Goal: Task Accomplishment & Management: Complete application form

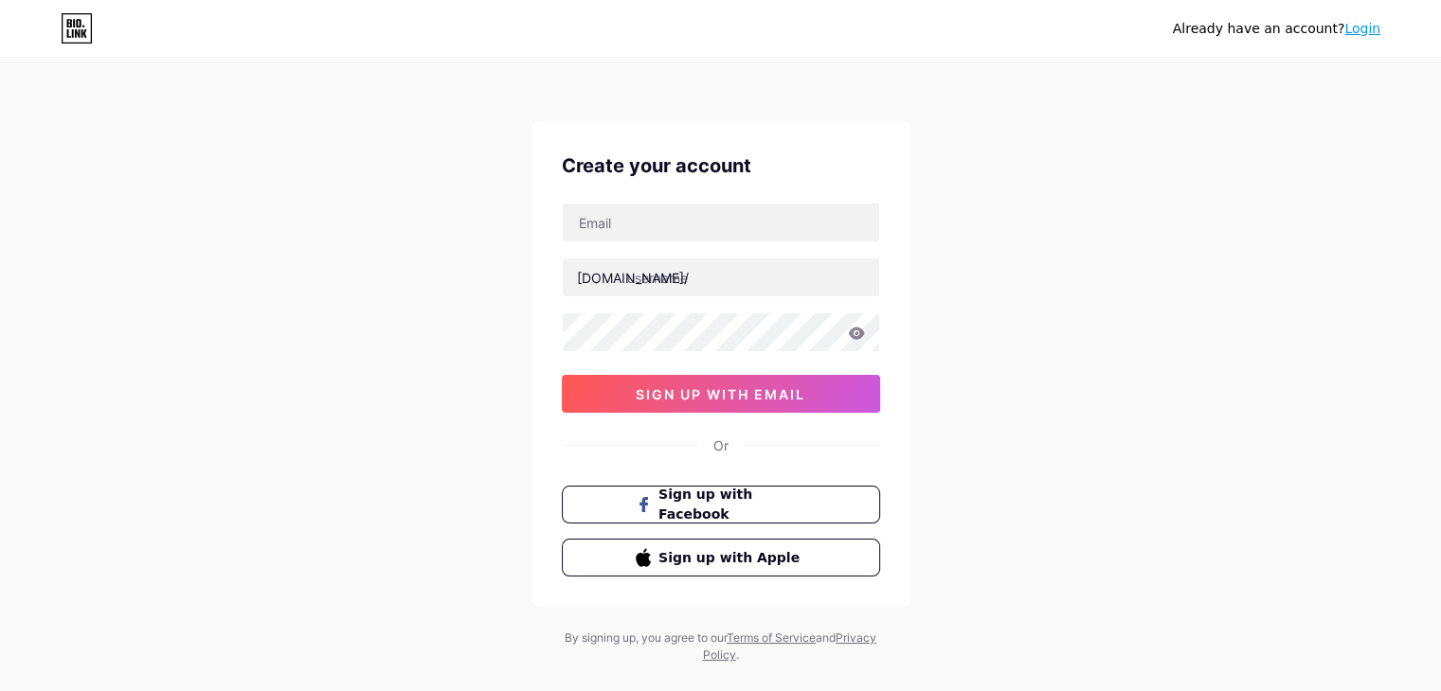
type input "[DOMAIN_NAME][EMAIL_ADDRESS][DOMAIN_NAME]"
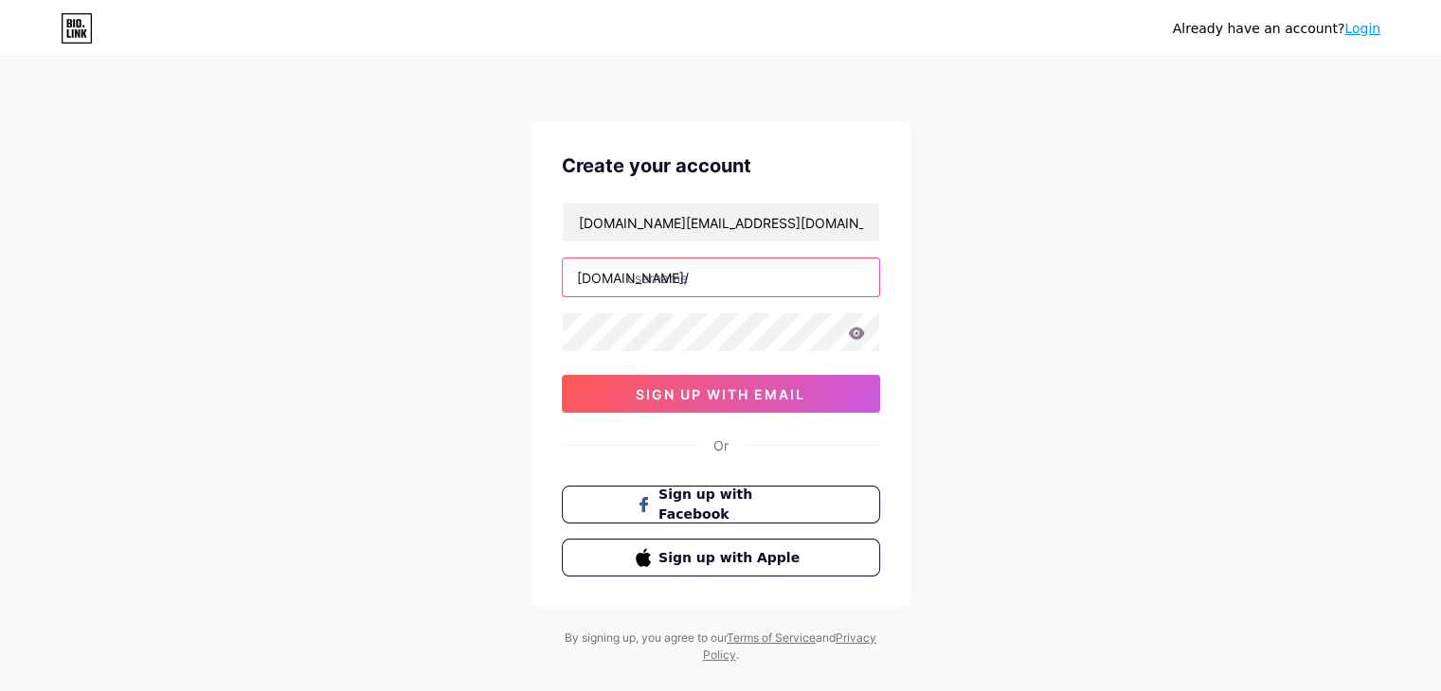
click at [645, 280] on input "text" at bounding box center [721, 278] width 316 height 38
type input "driveit_digital"
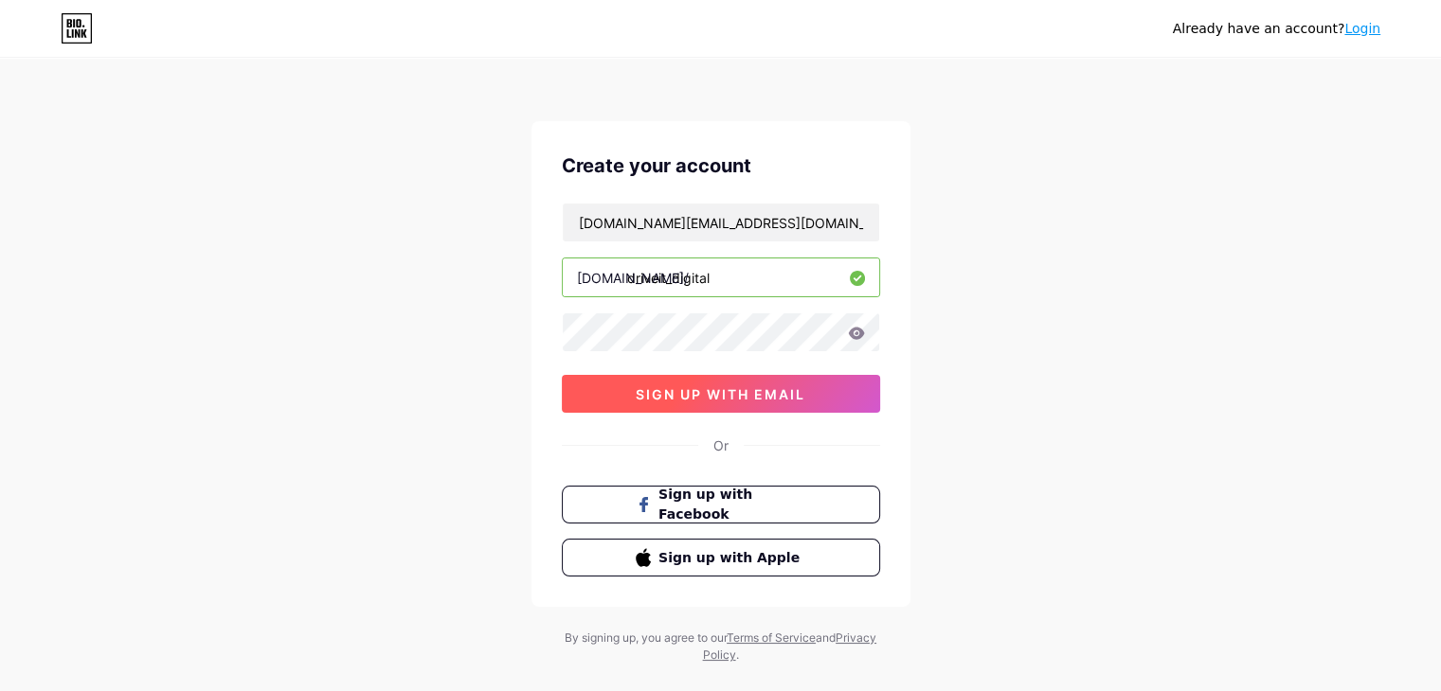
click at [648, 404] on button "sign up with email" at bounding box center [721, 394] width 318 height 38
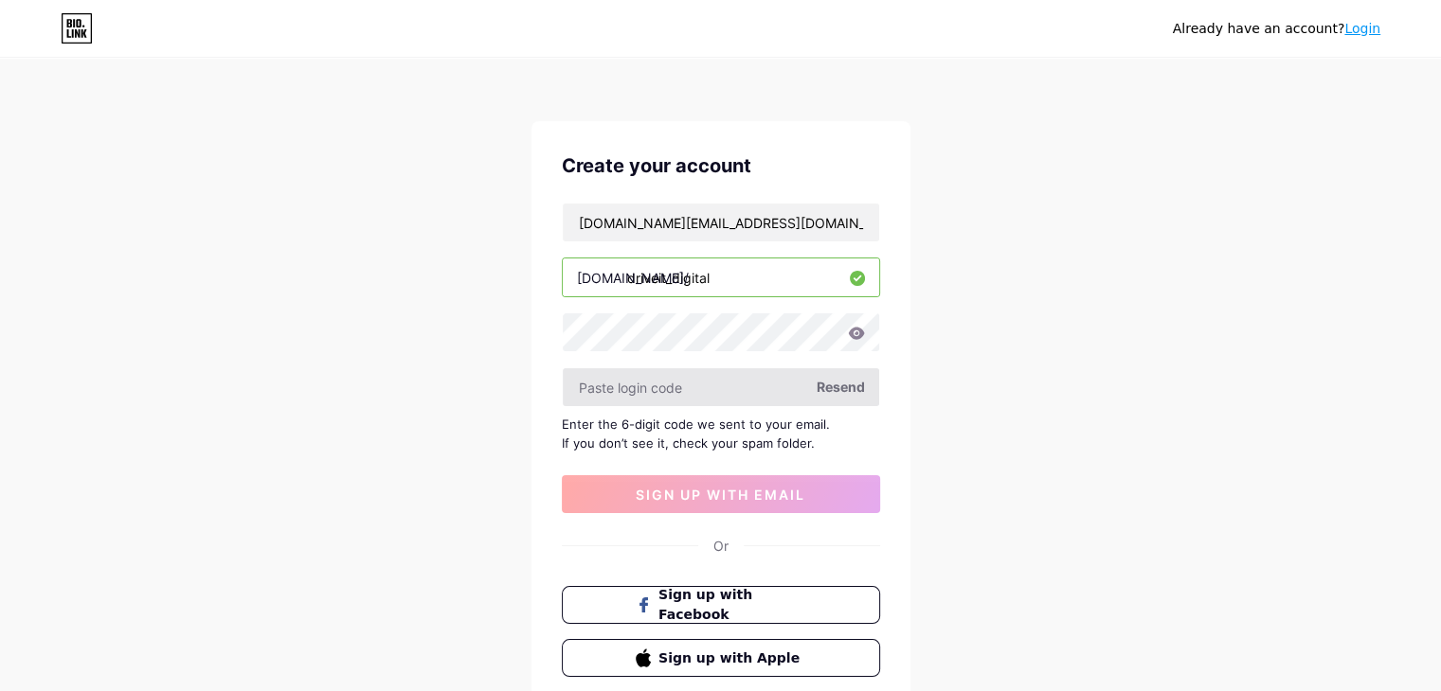
click at [711, 374] on input "text" at bounding box center [721, 387] width 316 height 38
paste input "369295"
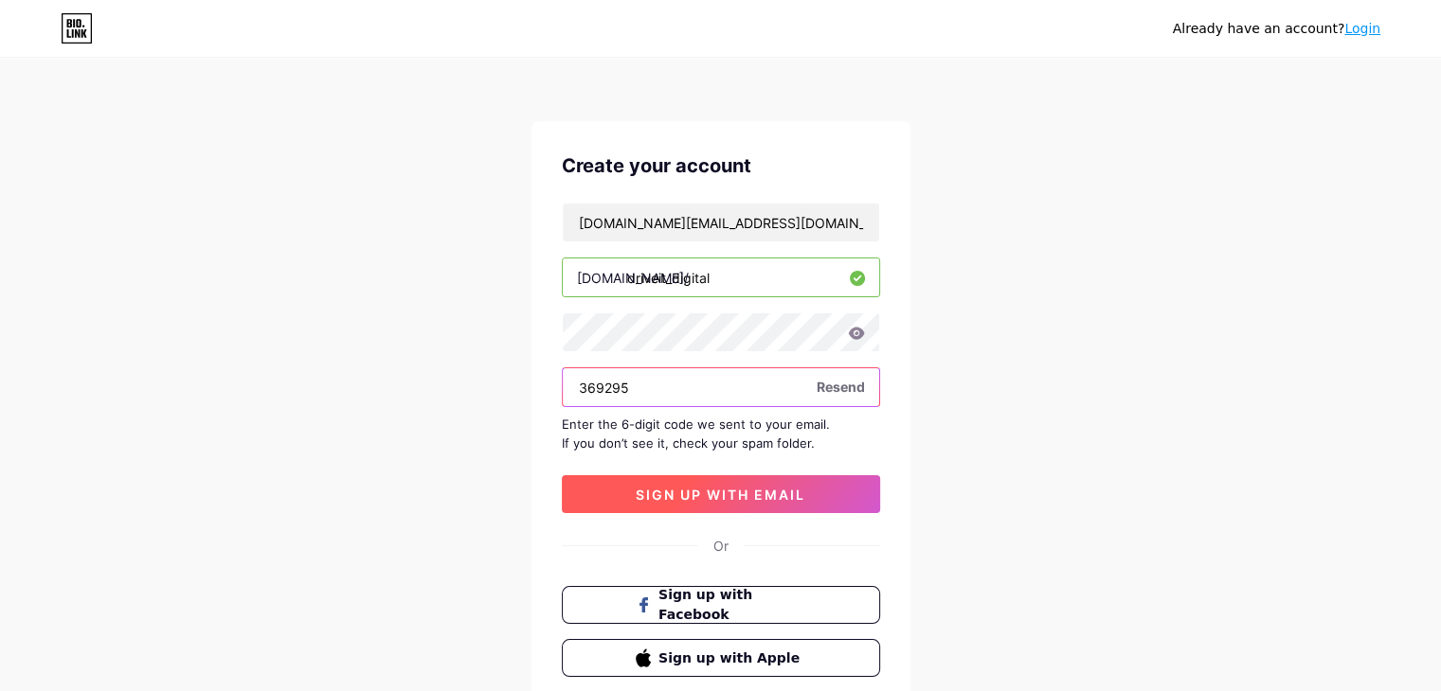
type input "369295"
click at [640, 487] on span "sign up with email" at bounding box center [721, 495] width 170 height 16
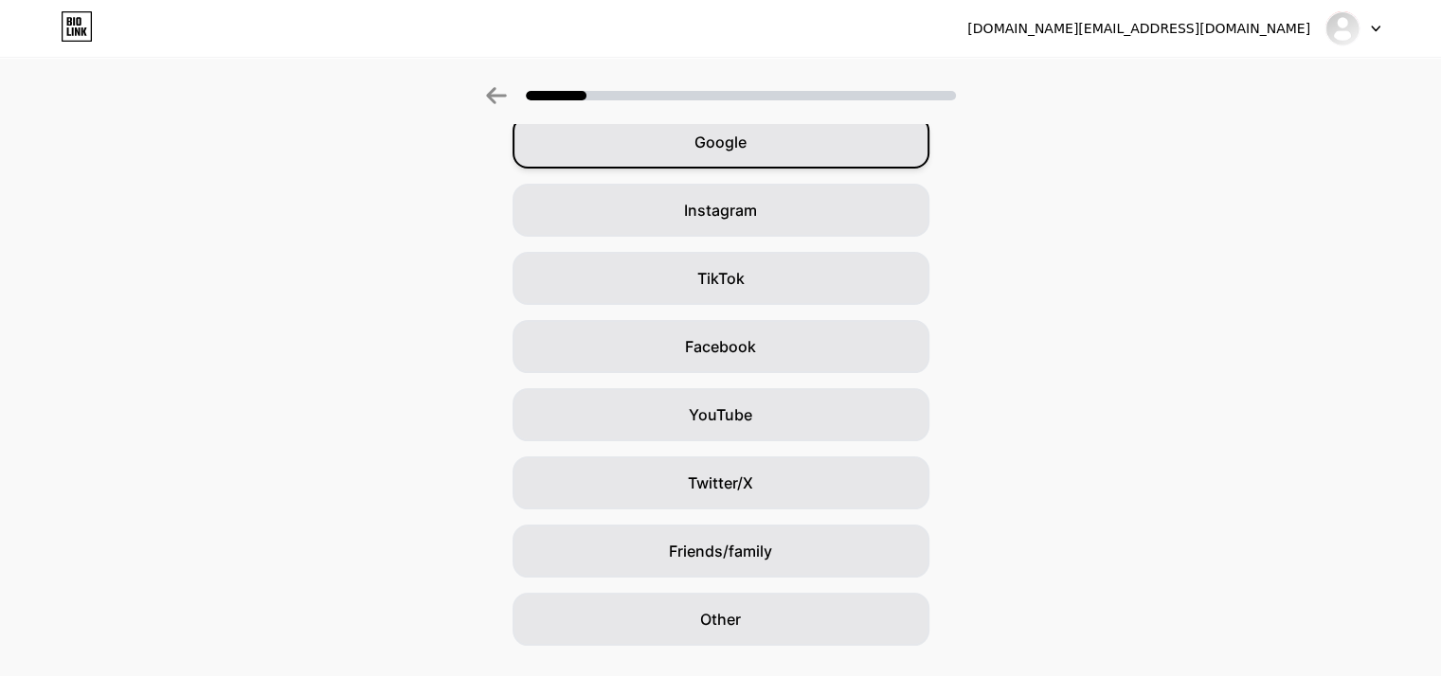
scroll to position [140, 0]
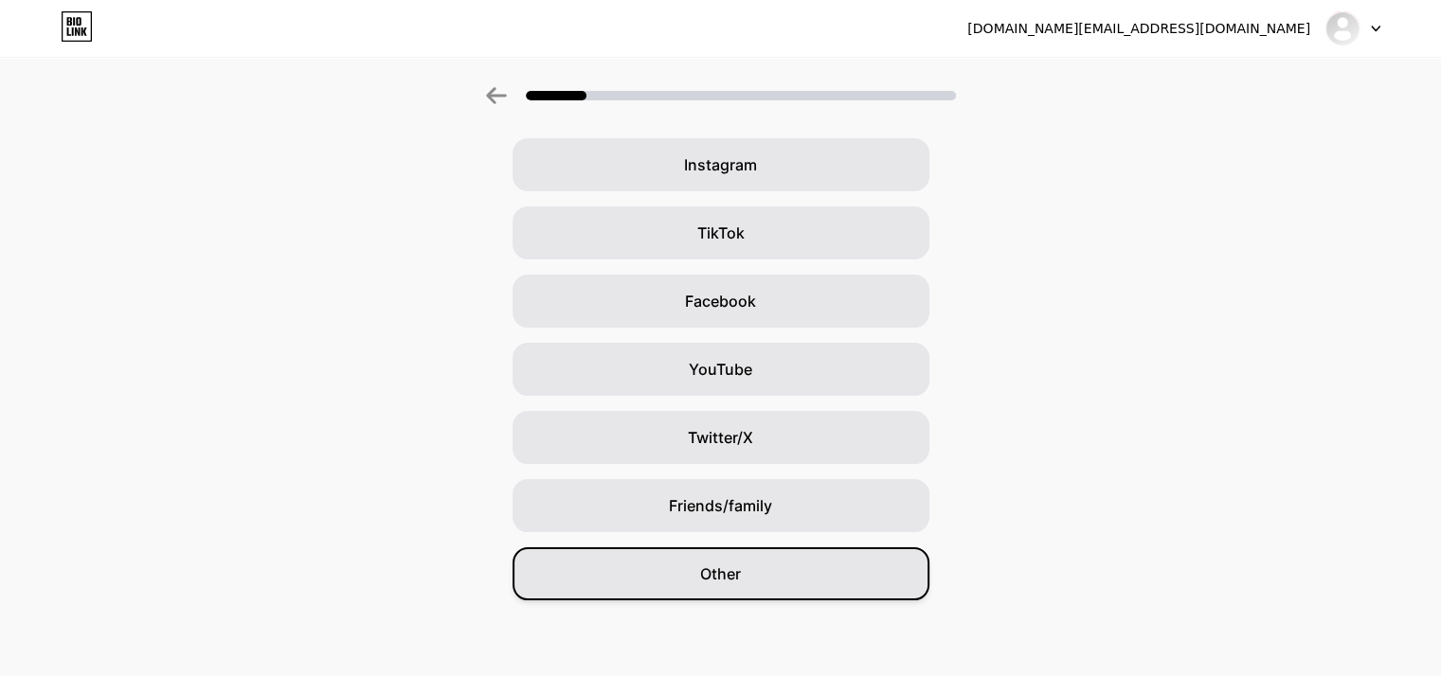
click at [750, 574] on div "Other" at bounding box center [720, 573] width 417 height 53
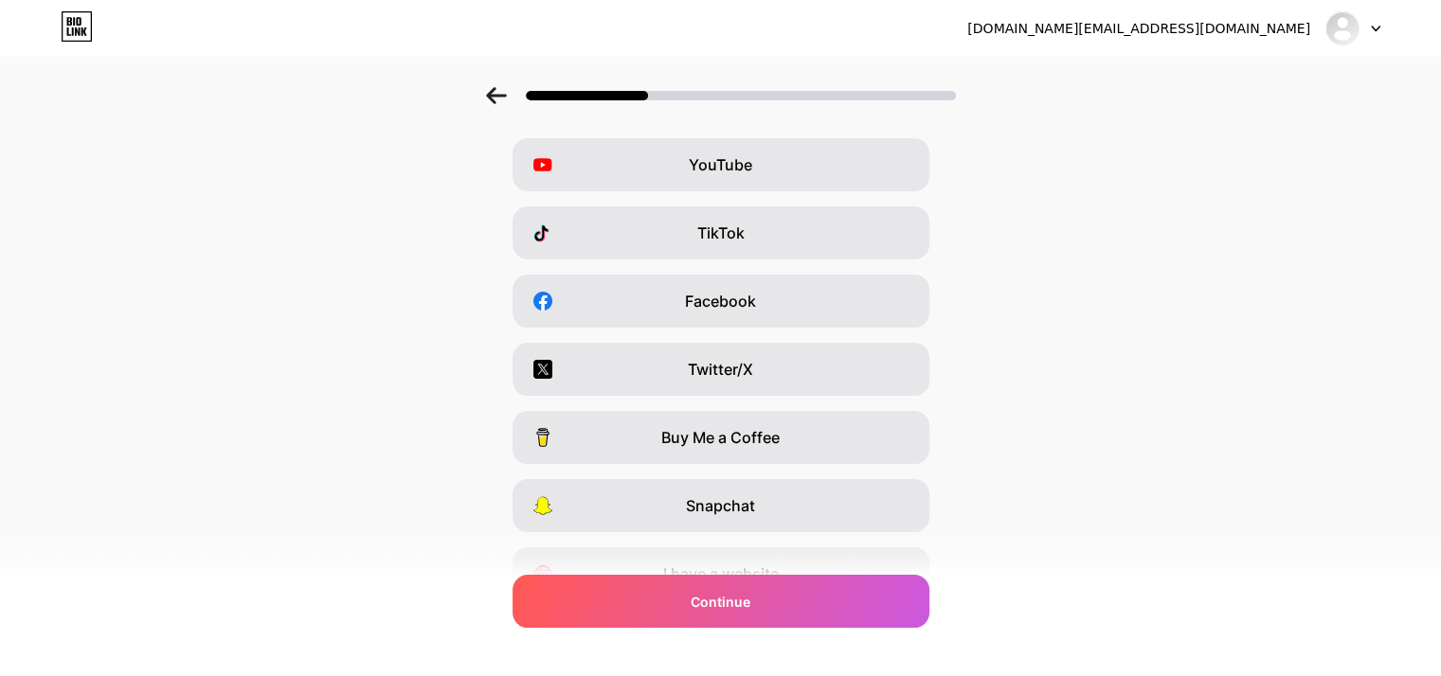
scroll to position [0, 0]
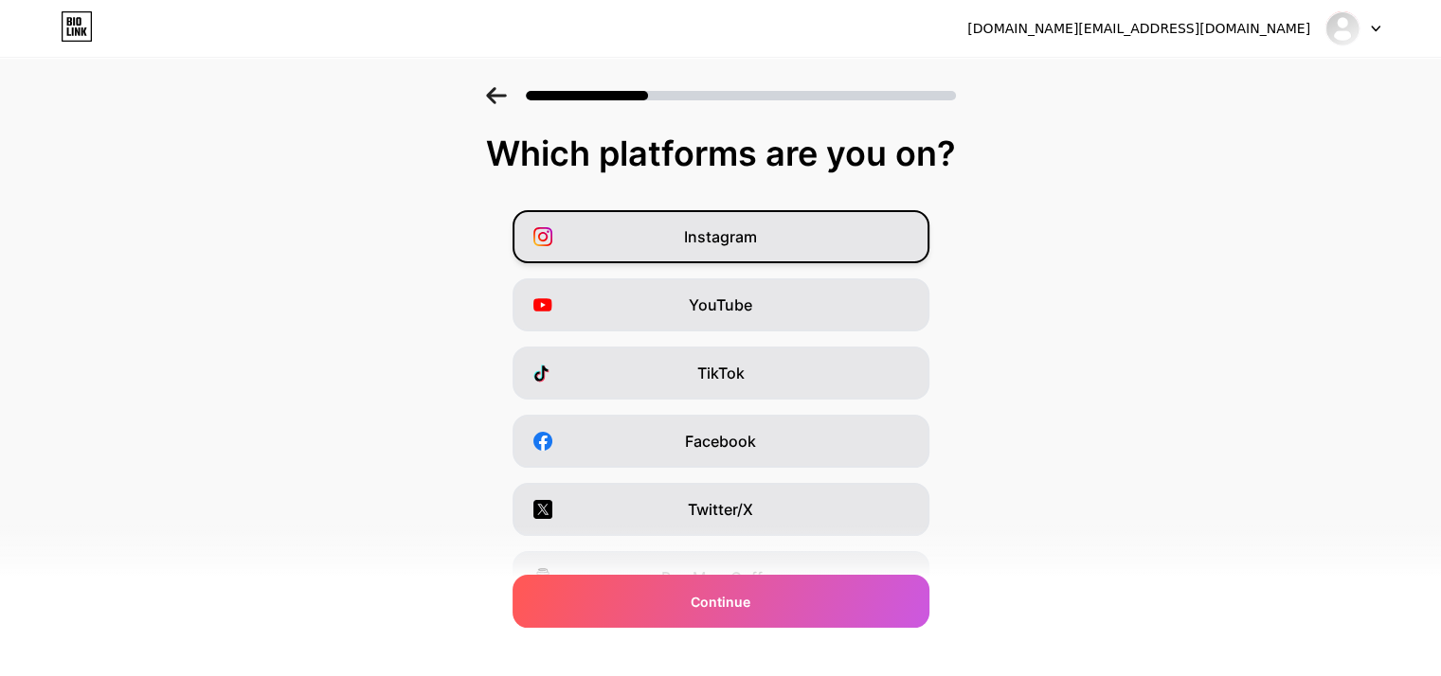
click at [757, 245] on span "Instagram" at bounding box center [720, 236] width 73 height 23
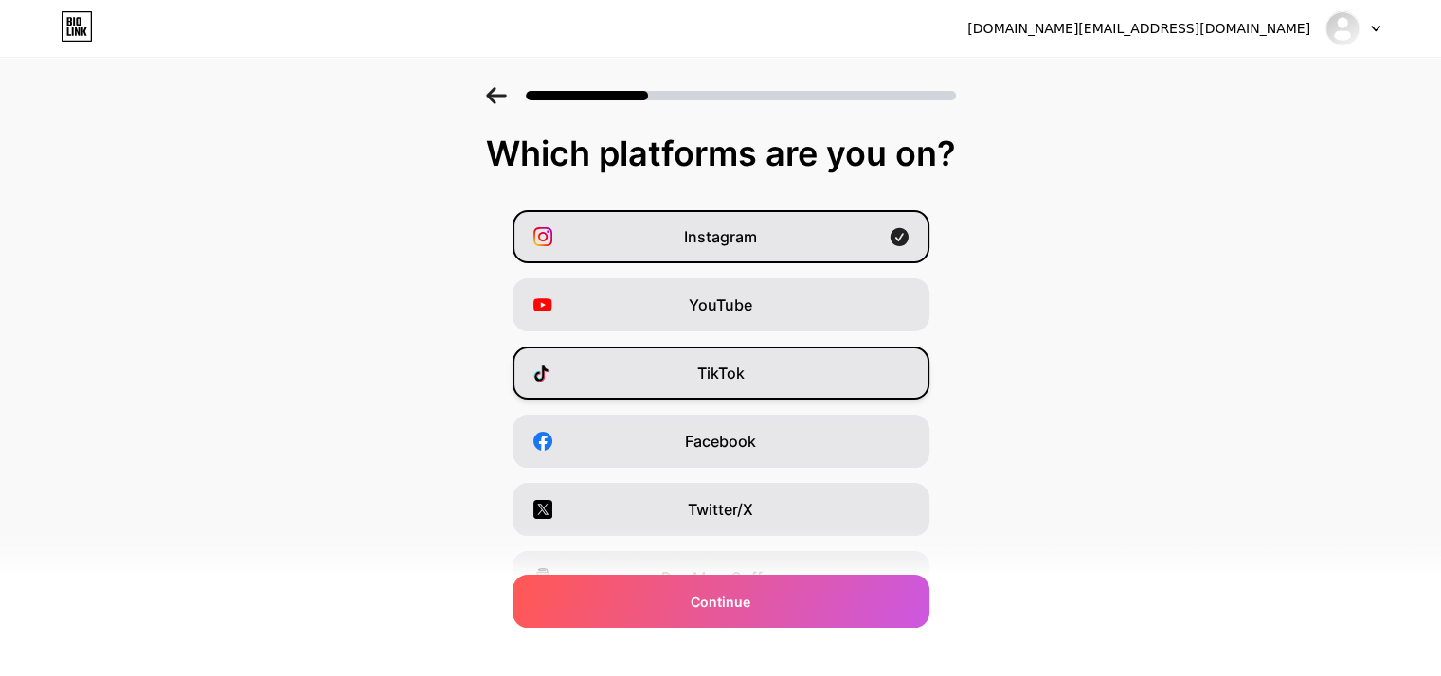
click at [767, 382] on div "TikTok" at bounding box center [720, 373] width 417 height 53
click at [767, 377] on div "TikTok" at bounding box center [720, 373] width 417 height 53
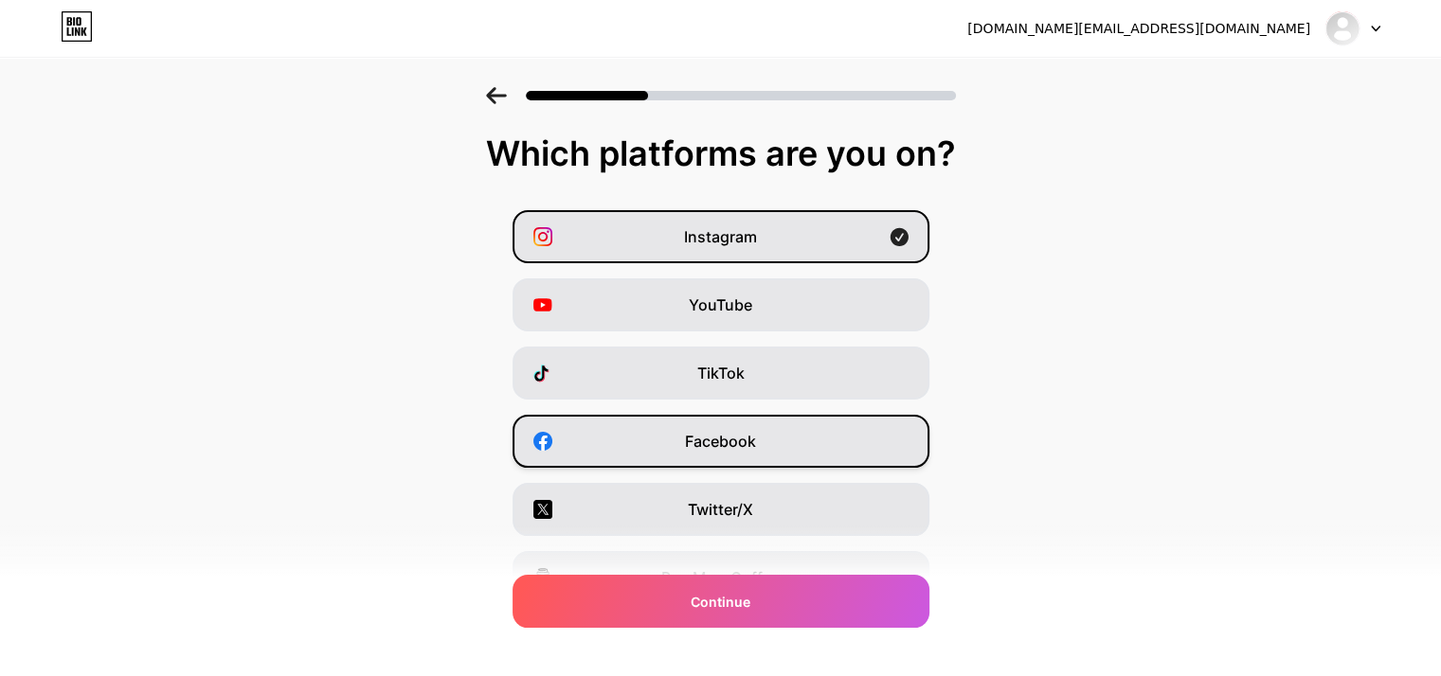
click at [749, 438] on span "Facebook" at bounding box center [720, 441] width 71 height 23
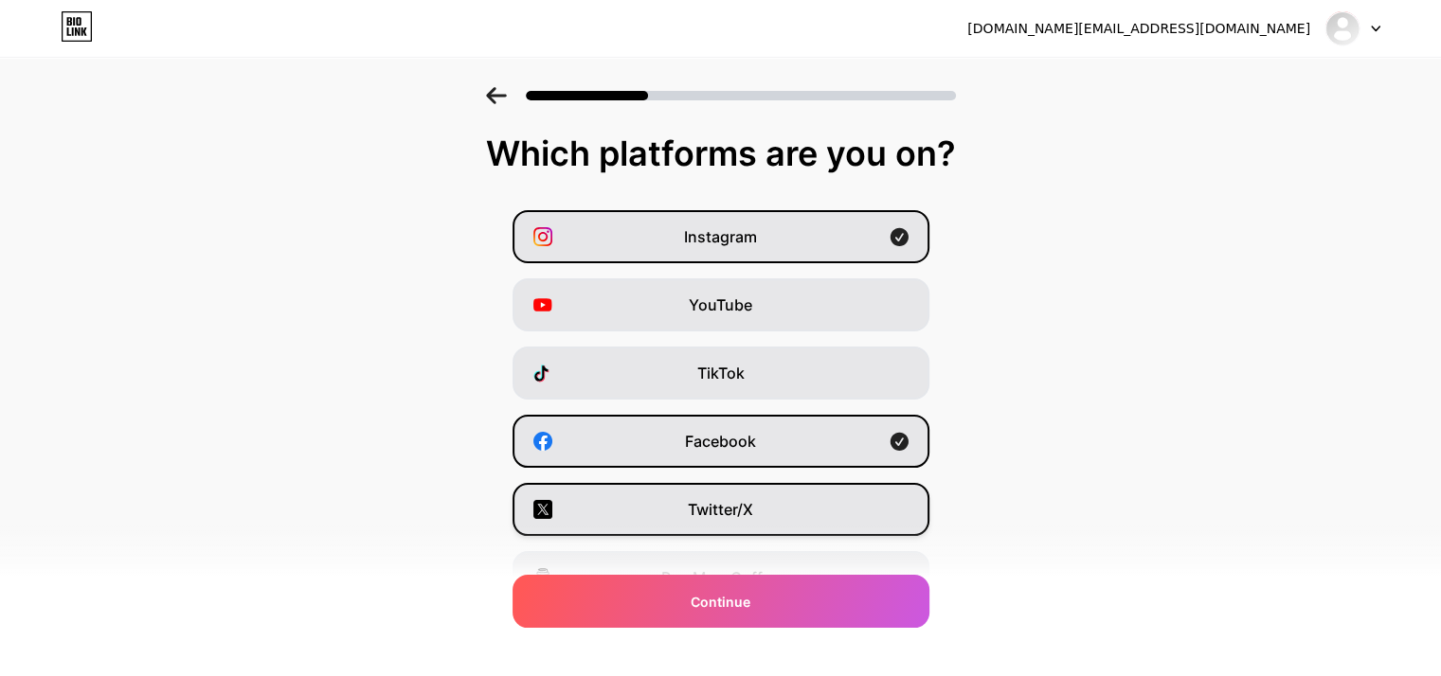
scroll to position [235, 0]
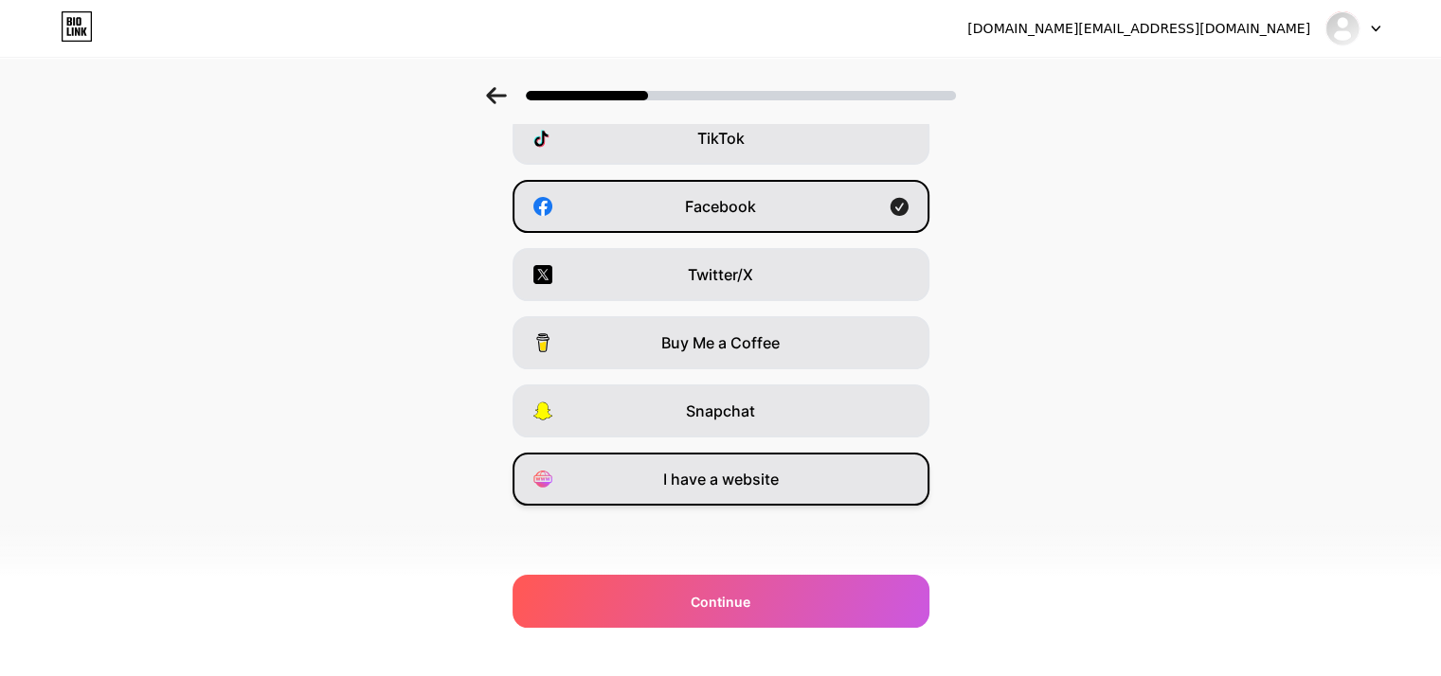
click at [667, 486] on div "I have a website" at bounding box center [720, 479] width 417 height 53
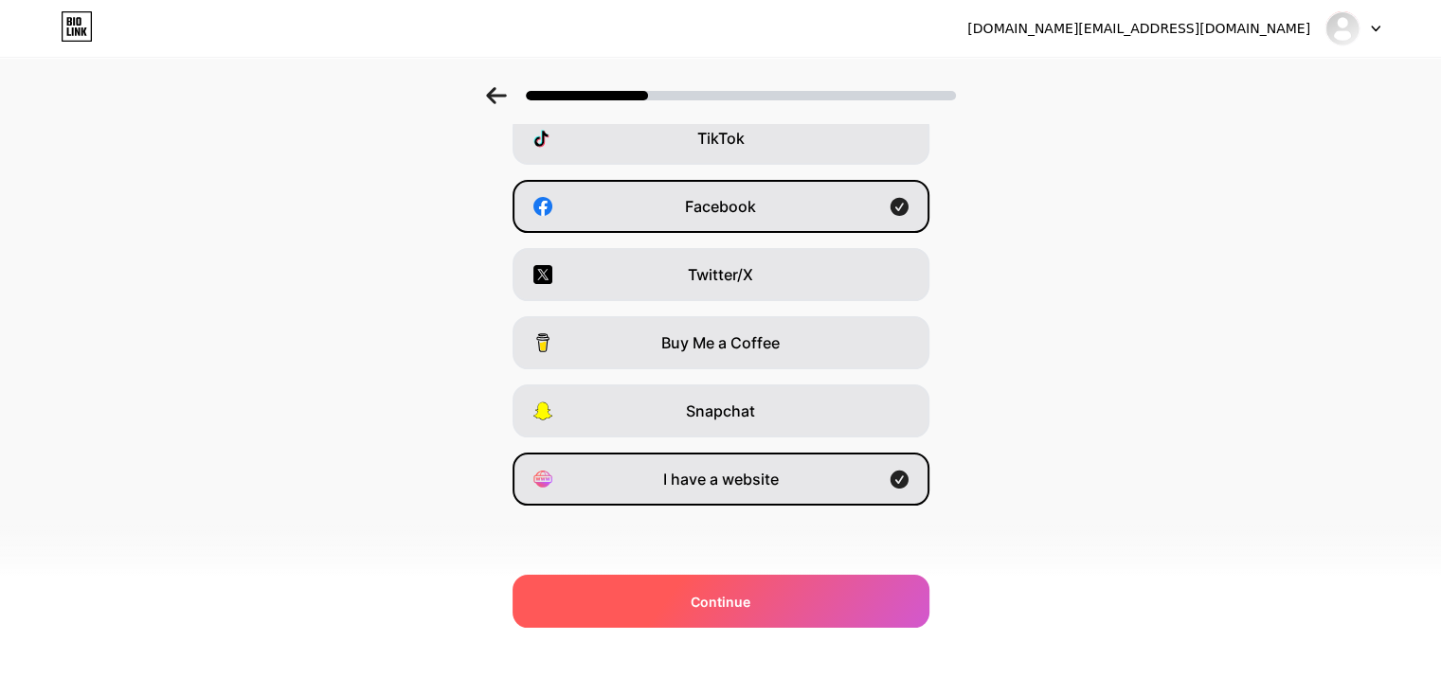
click at [707, 603] on span "Continue" at bounding box center [721, 602] width 60 height 20
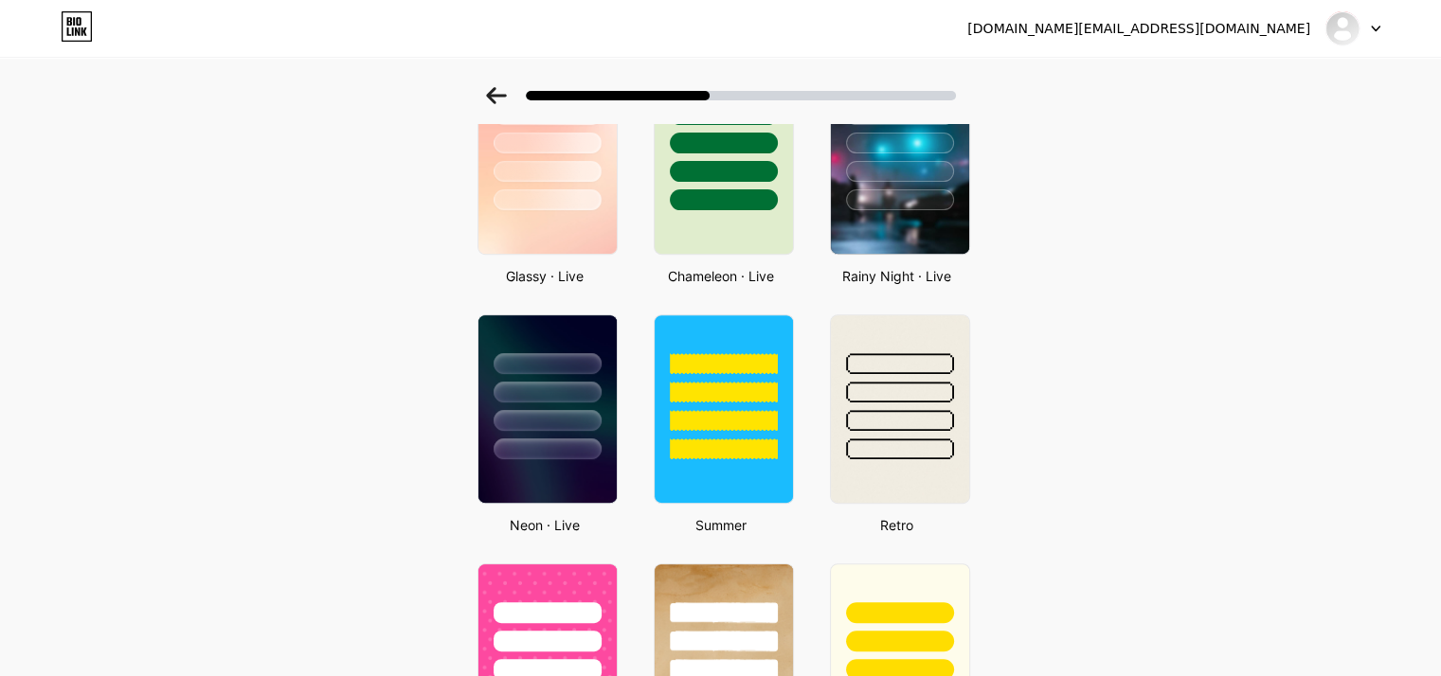
scroll to position [531, 0]
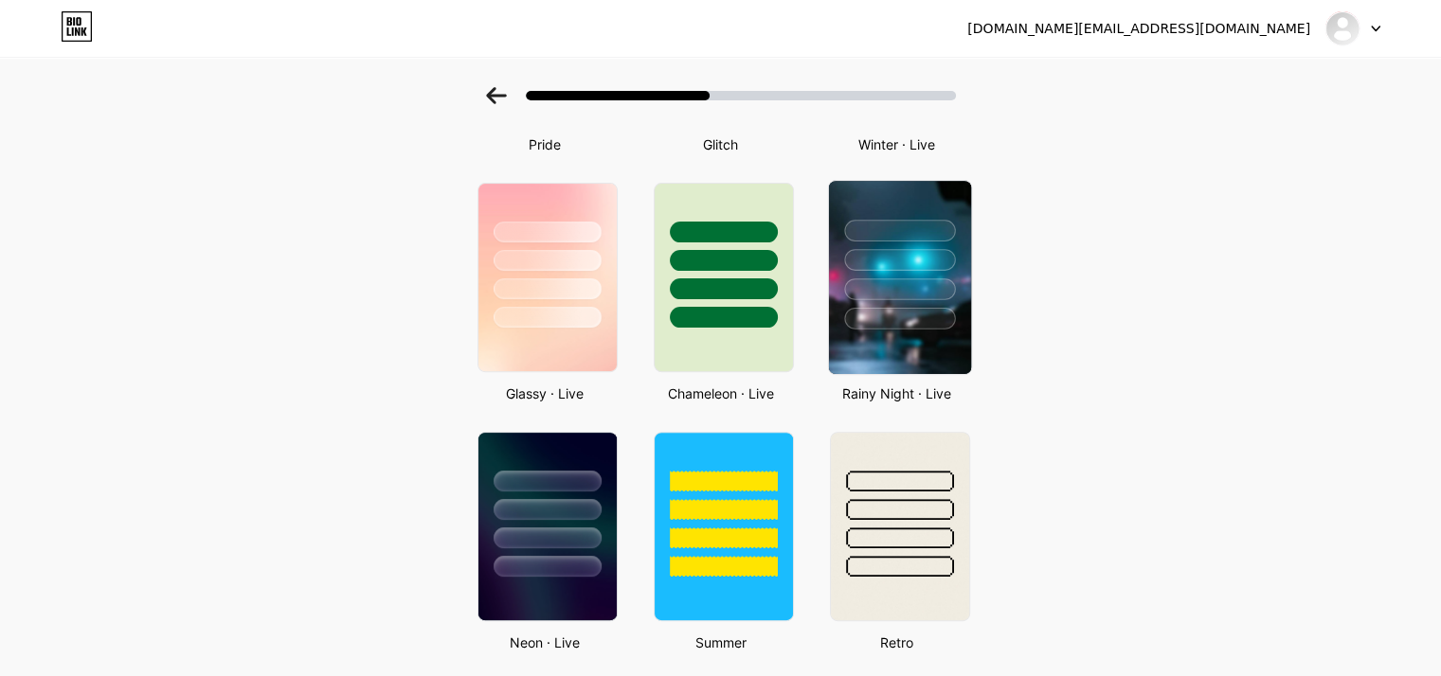
click at [887, 315] on div at bounding box center [899, 319] width 111 height 22
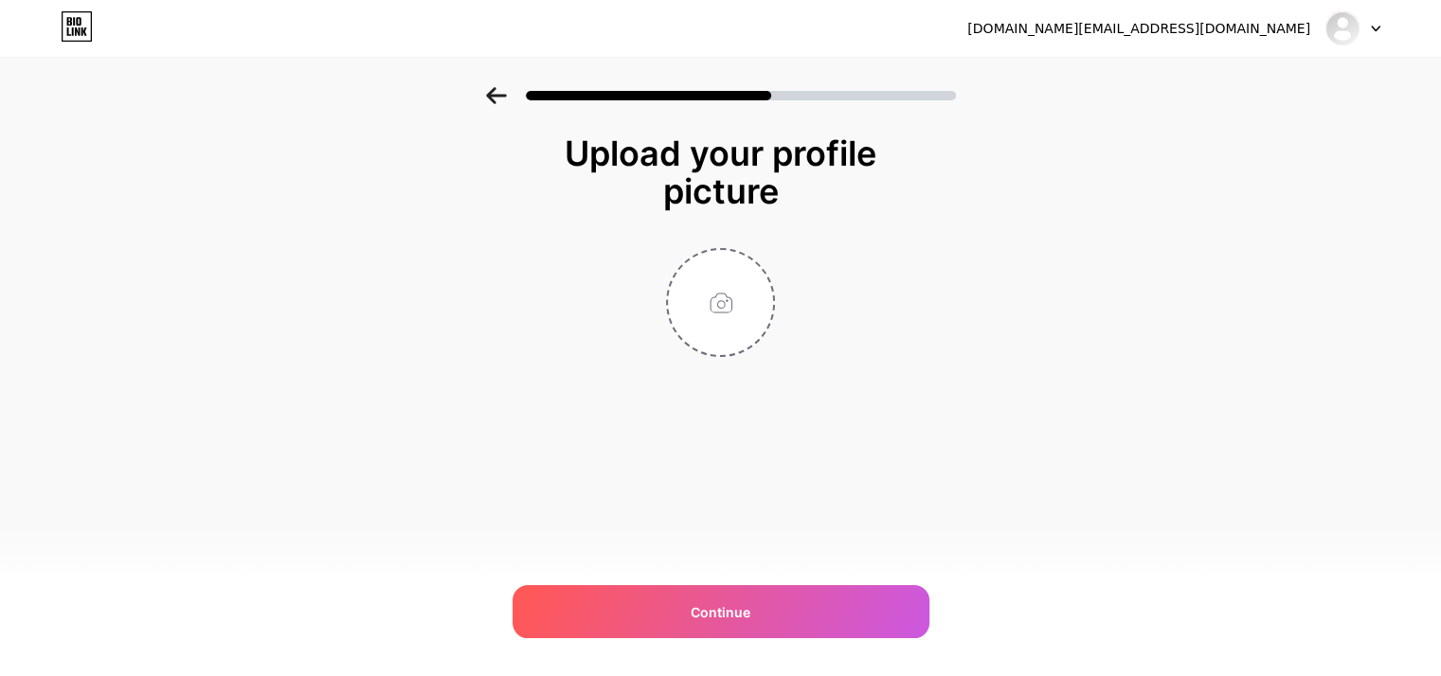
scroll to position [0, 0]
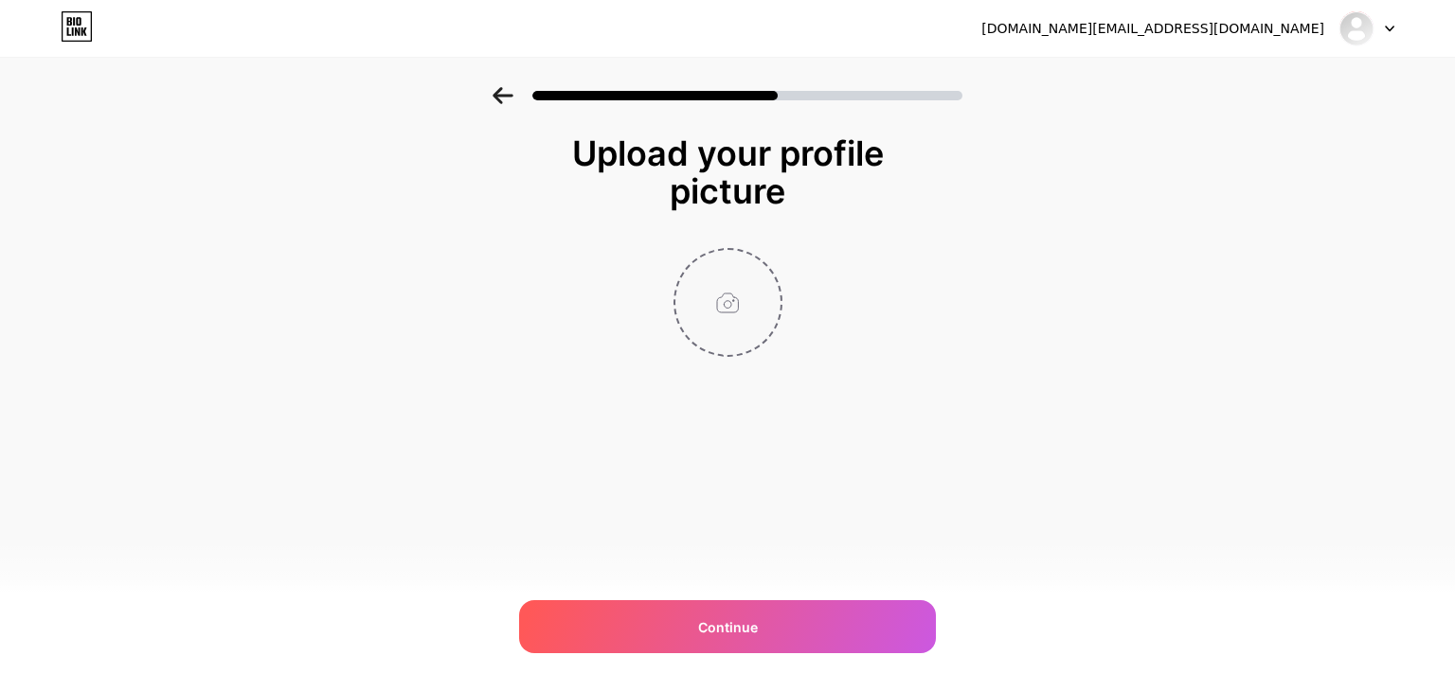
click at [715, 323] on input "file" at bounding box center [727, 302] width 105 height 105
type input "C:\fakepath\DriveIT Profile creation.jpg"
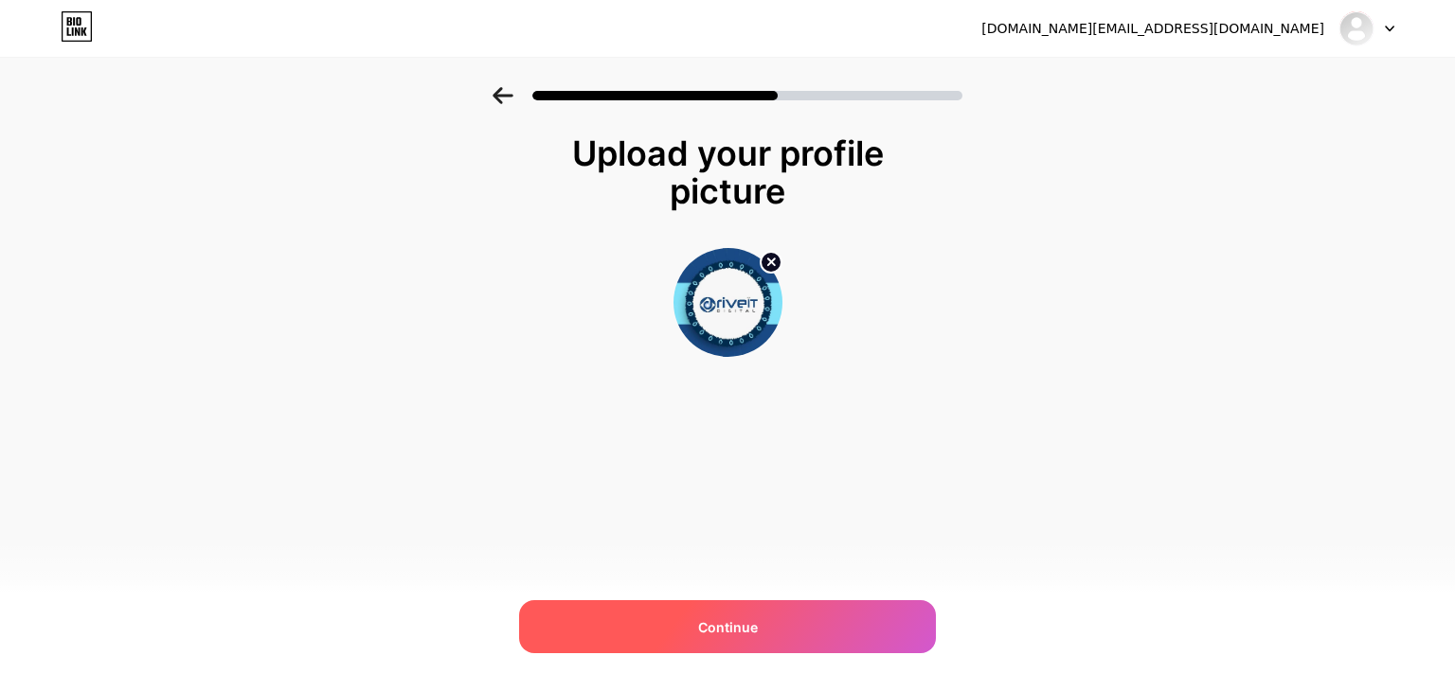
click at [792, 612] on div "Continue" at bounding box center [727, 627] width 417 height 53
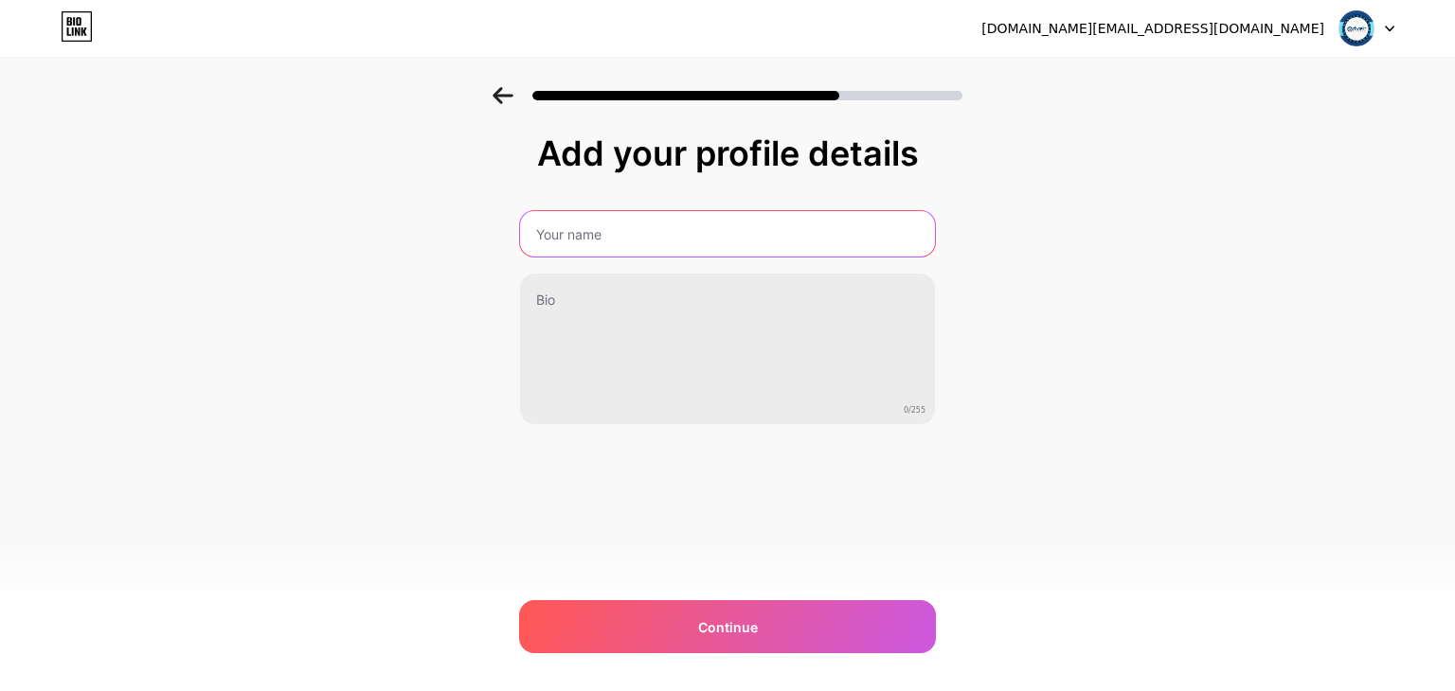
click at [666, 243] on input "text" at bounding box center [727, 233] width 415 height 45
type input "DriveIT Digital"
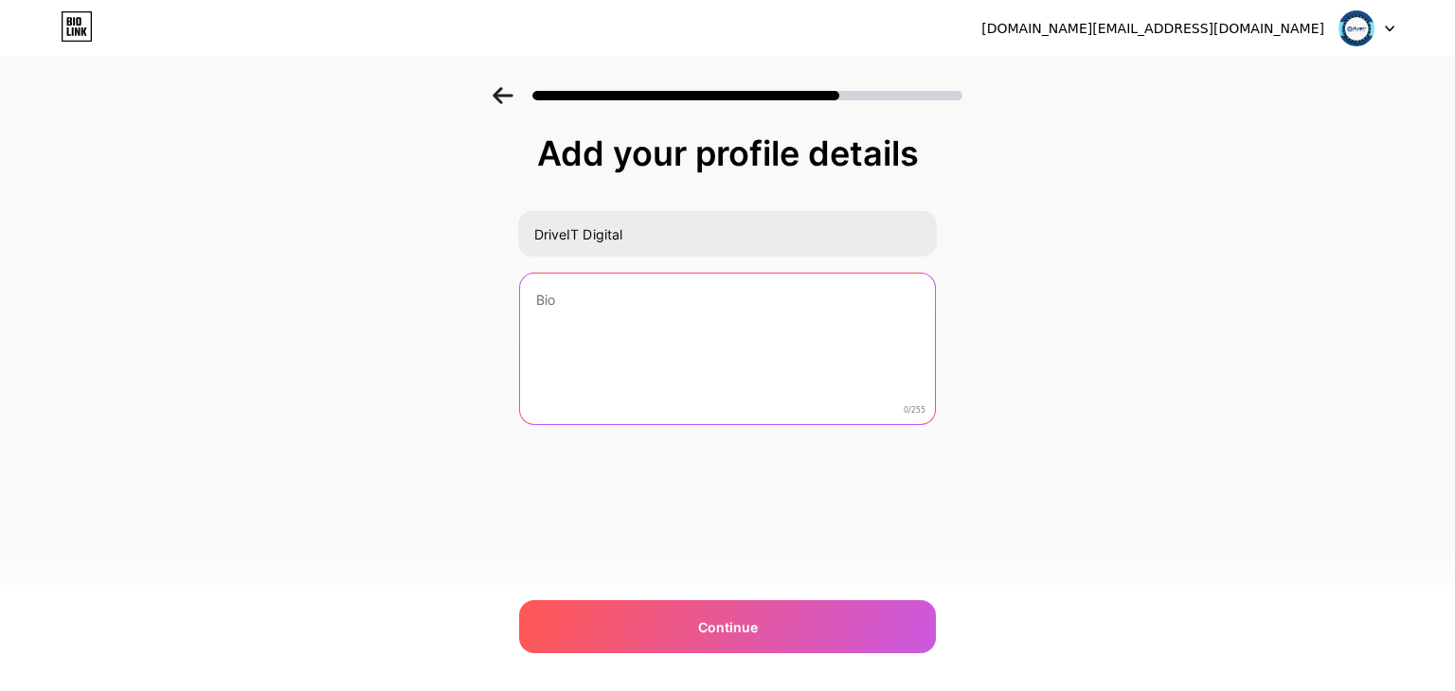
click at [604, 311] on textarea at bounding box center [727, 350] width 415 height 152
click at [599, 301] on textarea at bounding box center [727, 350] width 415 height 152
paste textarea "We’re a results-focused SEO agency that helps your business get noticed online—…"
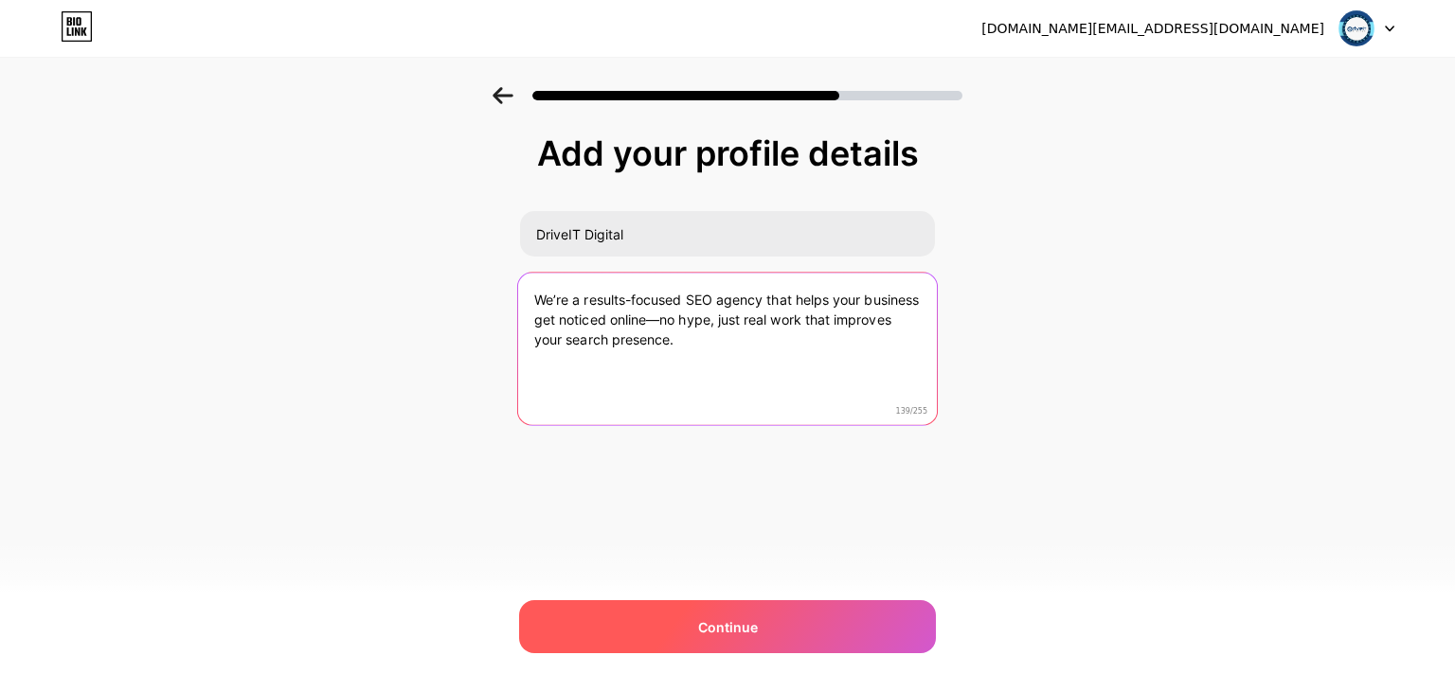
type textarea "We’re a results-focused SEO agency that helps your business get noticed online—…"
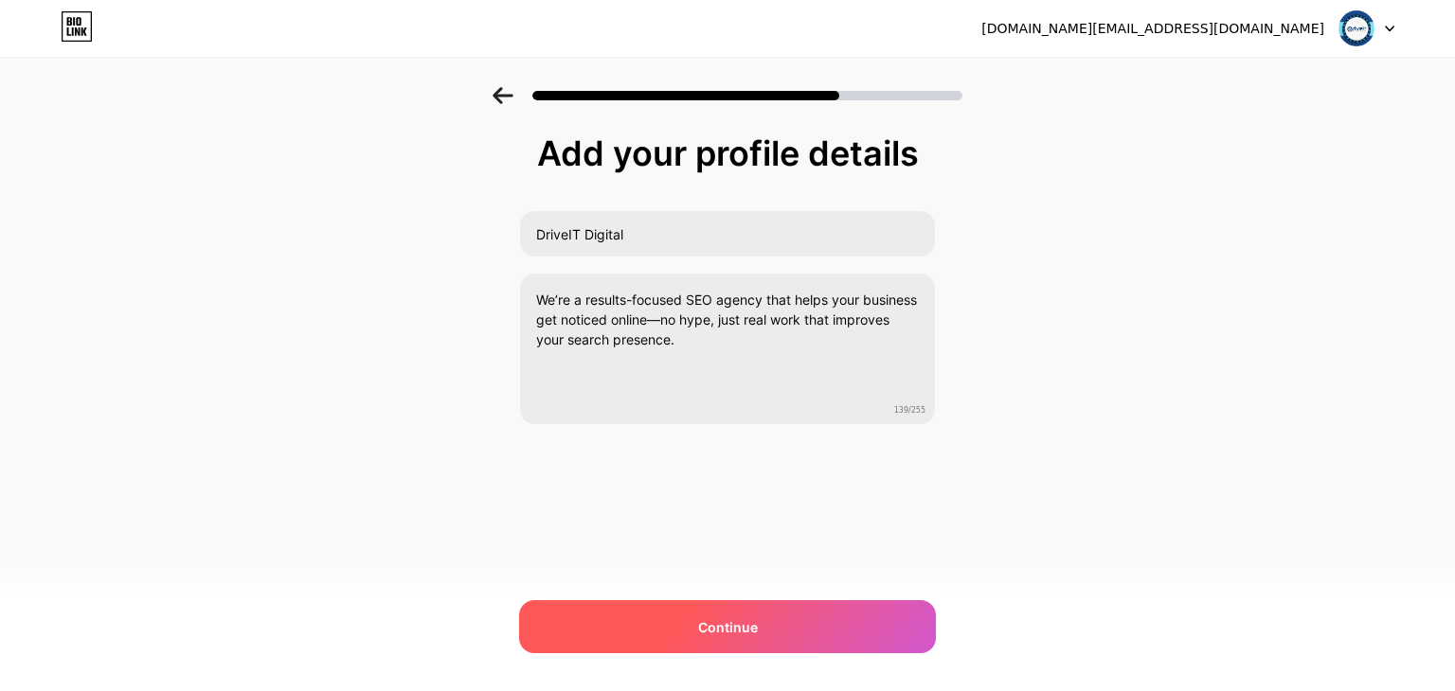
click at [774, 611] on div "Continue" at bounding box center [727, 627] width 417 height 53
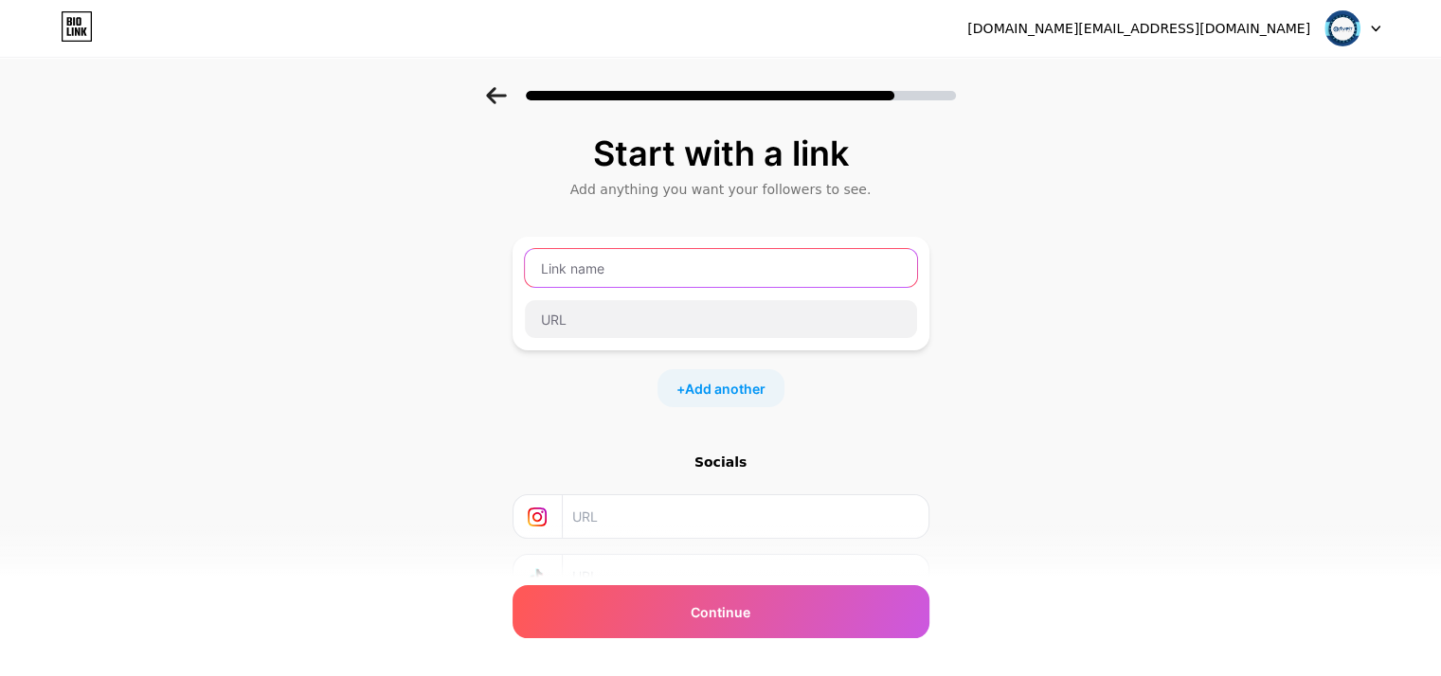
click at [602, 263] on input "text" at bounding box center [721, 268] width 392 height 38
type input "Website"
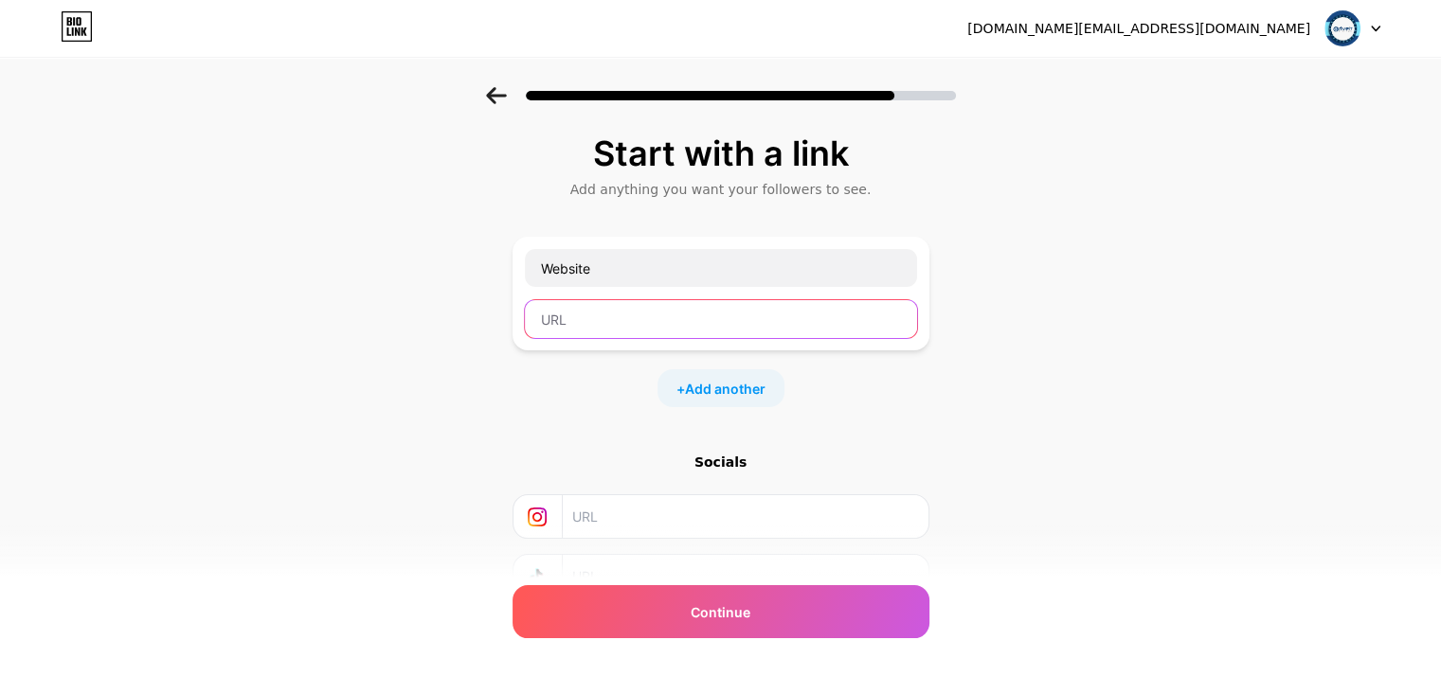
click at [736, 324] on input "text" at bounding box center [721, 319] width 392 height 38
click at [576, 323] on input "text" at bounding box center [721, 319] width 392 height 38
paste input "[URL][DOMAIN_NAME]"
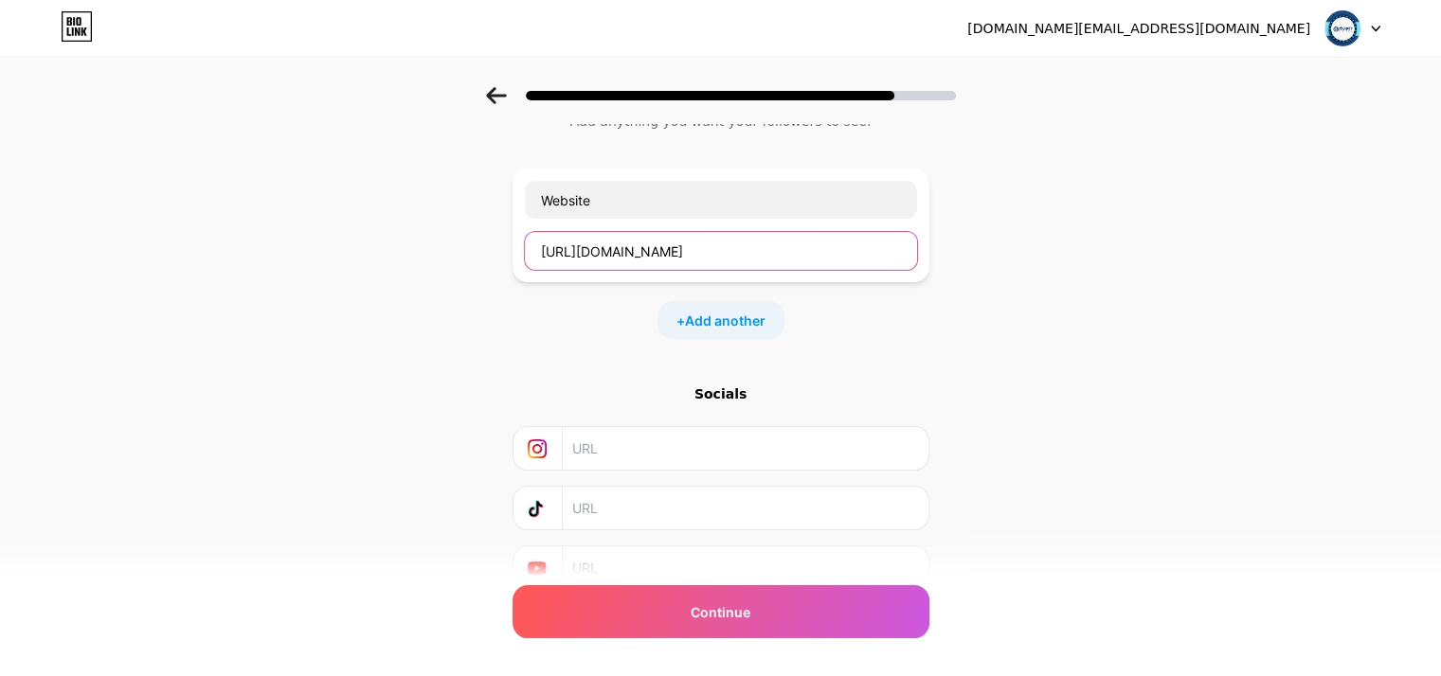
scroll to position [150, 0]
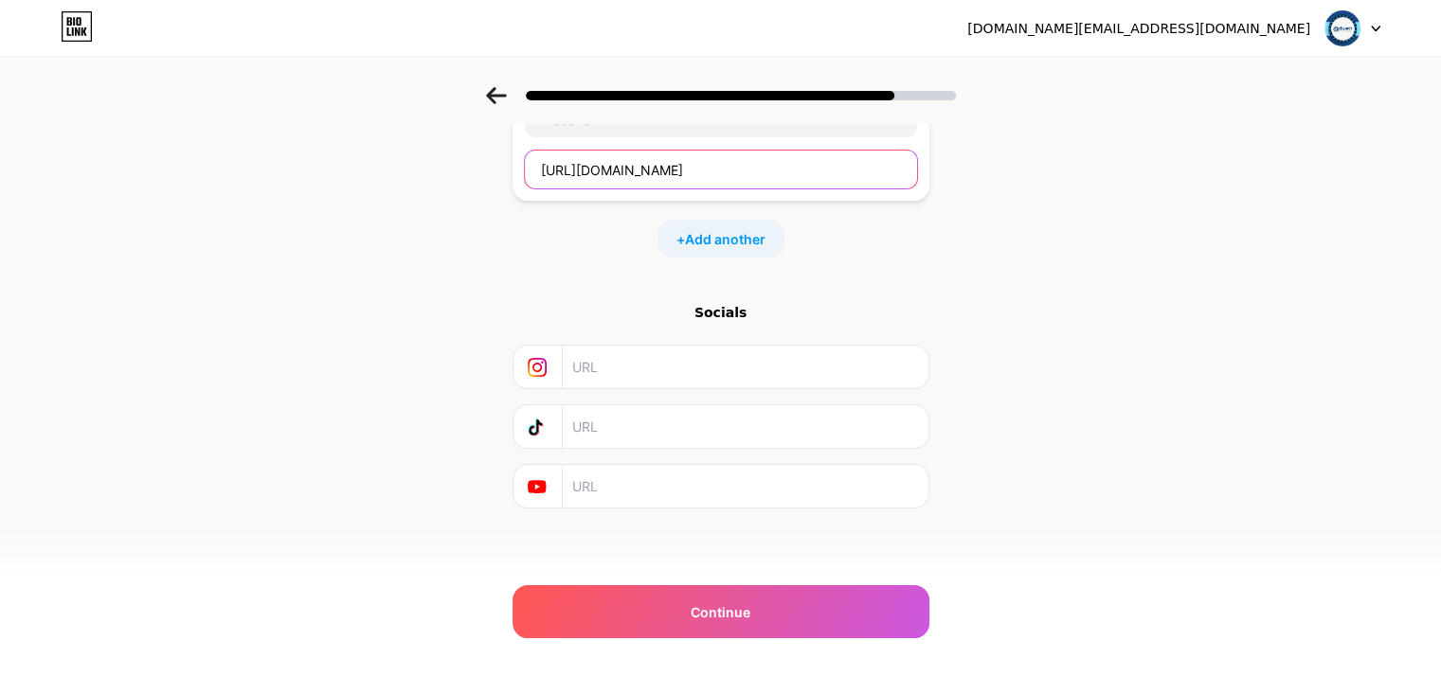
type input "[URL][DOMAIN_NAME]"
click at [654, 361] on input "text" at bounding box center [744, 367] width 344 height 43
click at [599, 364] on input "text" at bounding box center [744, 367] width 344 height 43
paste input "[URL][DOMAIN_NAME]"
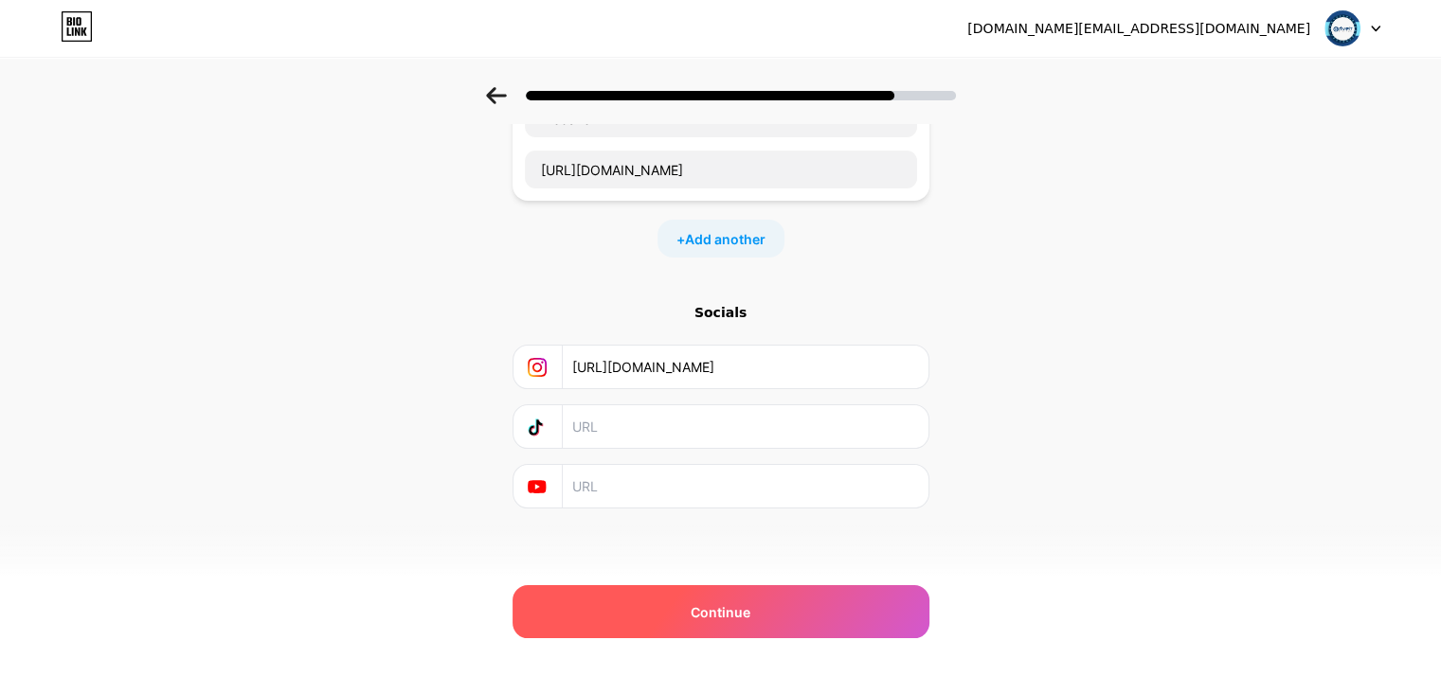
type input "[URL][DOMAIN_NAME]"
click at [718, 615] on span "Continue" at bounding box center [721, 612] width 60 height 20
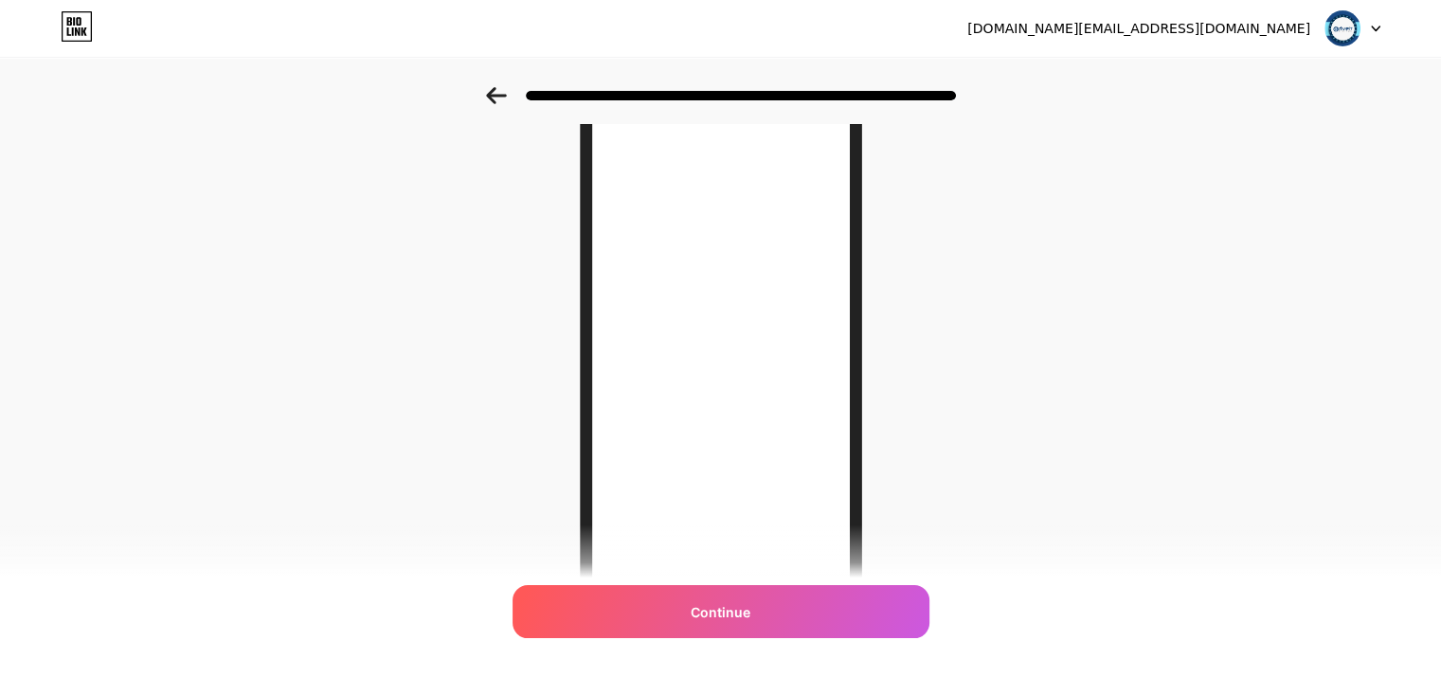
scroll to position [275, 0]
click at [760, 646] on div "[DOMAIN_NAME][EMAIL_ADDRESS][DOMAIN_NAME] Logout Link Copied Looking Good! Cont…" at bounding box center [720, 201] width 1441 height 952
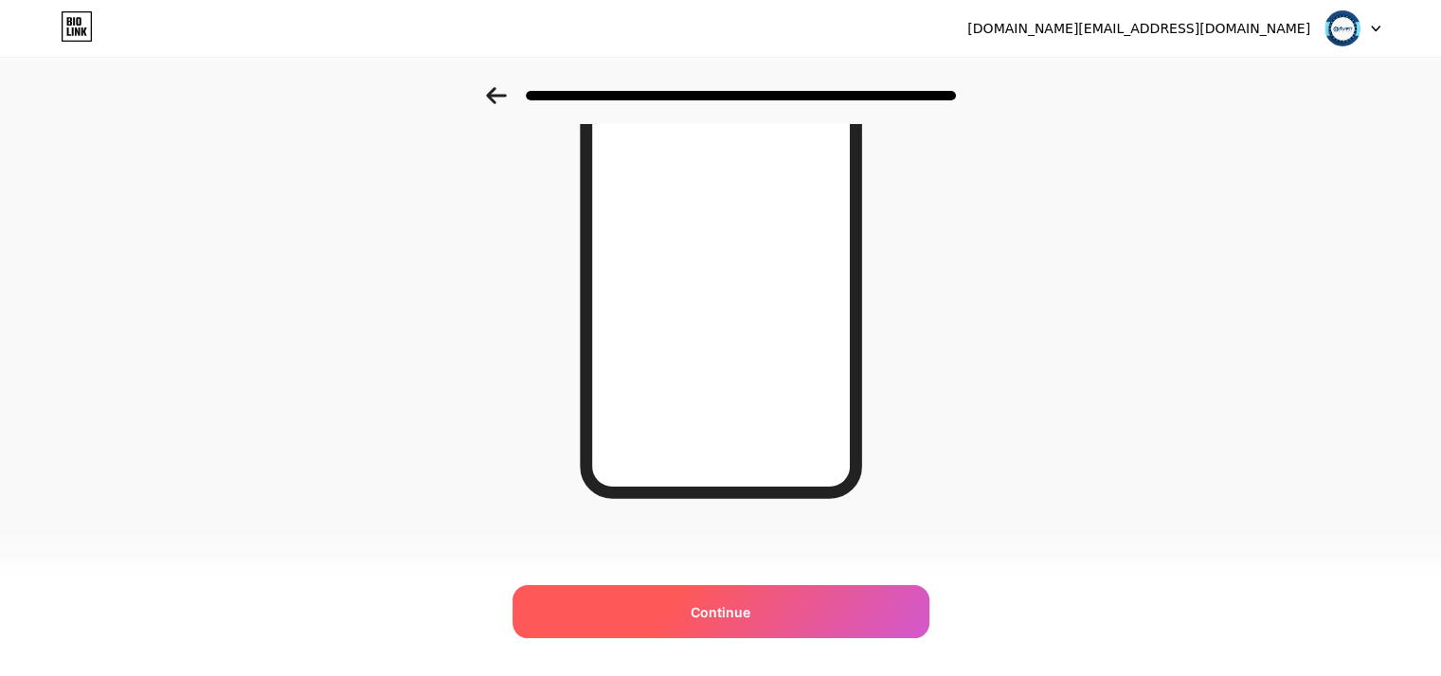
click at [747, 613] on span "Continue" at bounding box center [721, 612] width 60 height 20
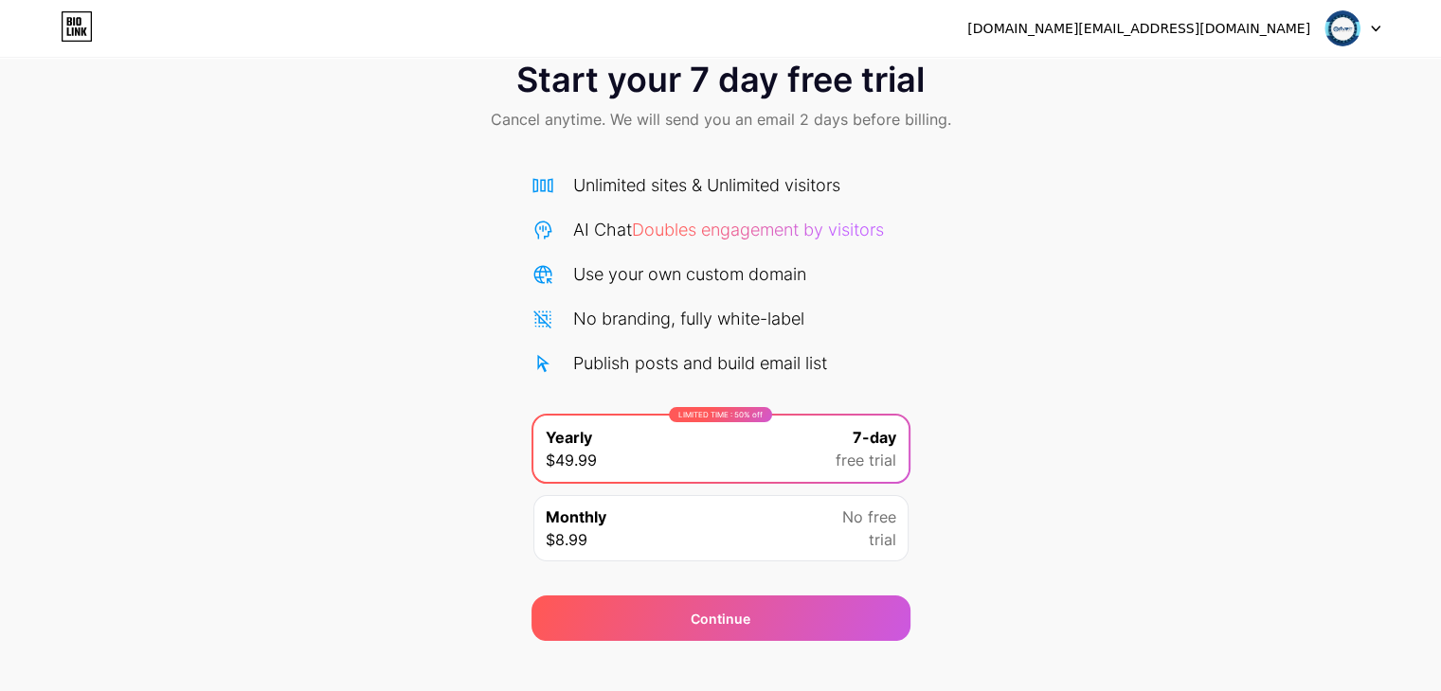
scroll to position [70, 0]
